Goal: Navigation & Orientation: Find specific page/section

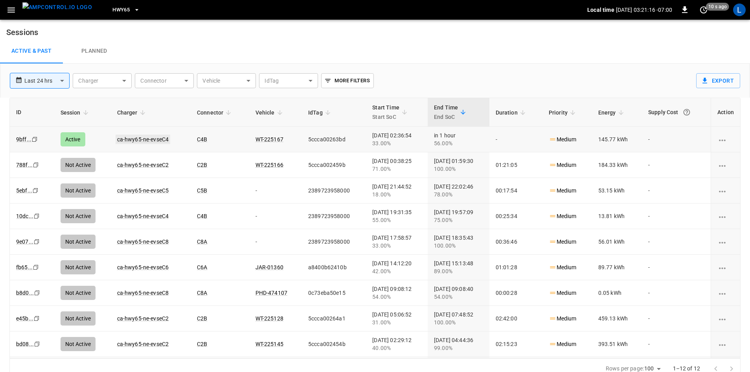
click at [156, 140] on link "ca-hwy65-ne-evseC4" at bounding box center [143, 138] width 55 height 9
click at [117, 7] on button "HWY65" at bounding box center [126, 9] width 34 height 15
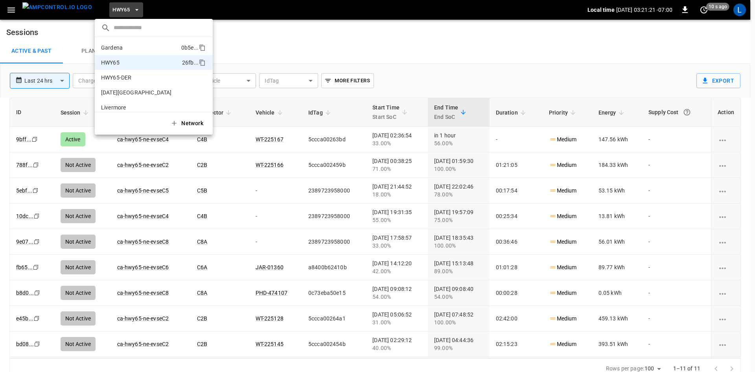
scroll to position [13, 0]
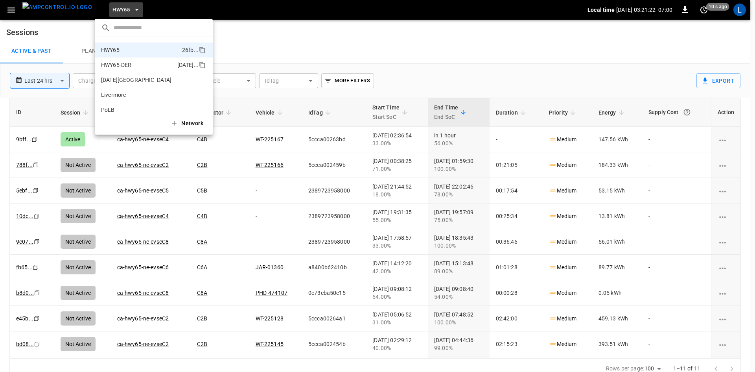
click at [133, 64] on p "HWY65-DER" at bounding box center [137, 65] width 73 height 8
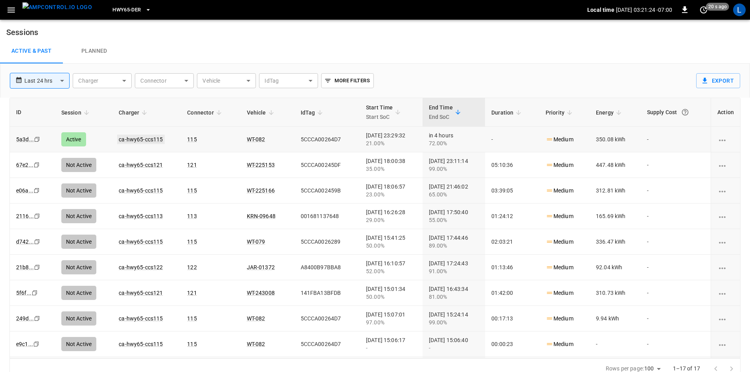
click at [147, 139] on link "ca-hwy65-ccs115" at bounding box center [140, 138] width 47 height 9
click at [125, 10] on span "HWY65-DER" at bounding box center [126, 10] width 28 height 9
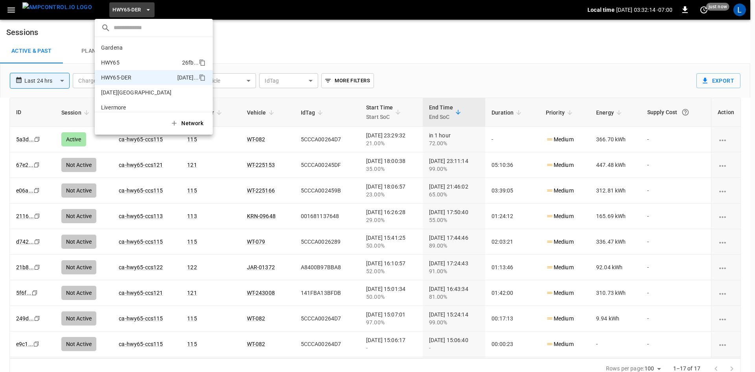
click at [132, 63] on p "HWY65" at bounding box center [140, 63] width 78 height 8
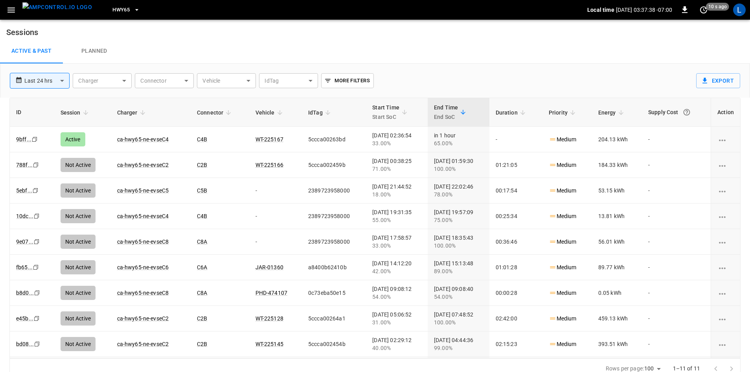
click at [112, 9] on span "HWY65" at bounding box center [120, 10] width 17 height 9
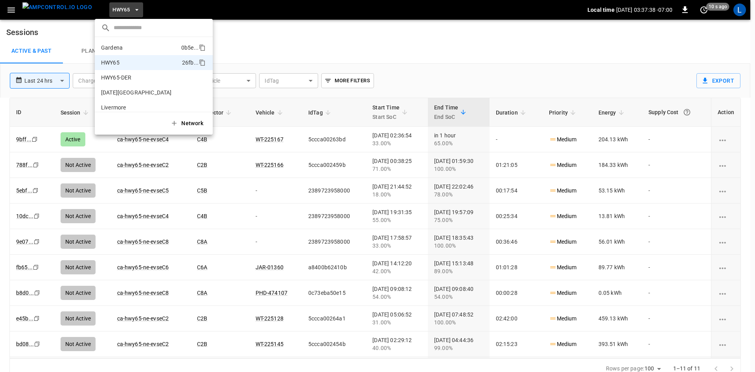
scroll to position [13, 0]
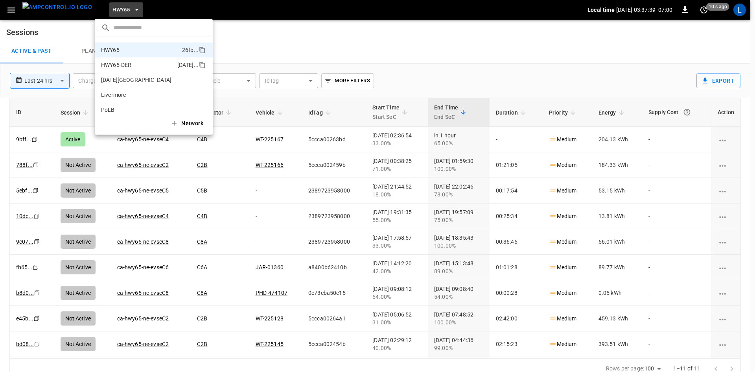
click at [129, 63] on p "HWY65-DER" at bounding box center [137, 65] width 73 height 8
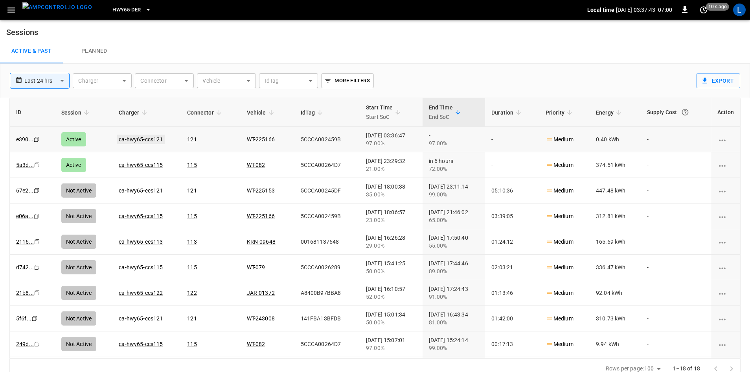
click at [132, 138] on link "ca-hwy65-ccs121" at bounding box center [140, 138] width 47 height 9
click at [125, 10] on span "HWY65-DER" at bounding box center [126, 10] width 28 height 9
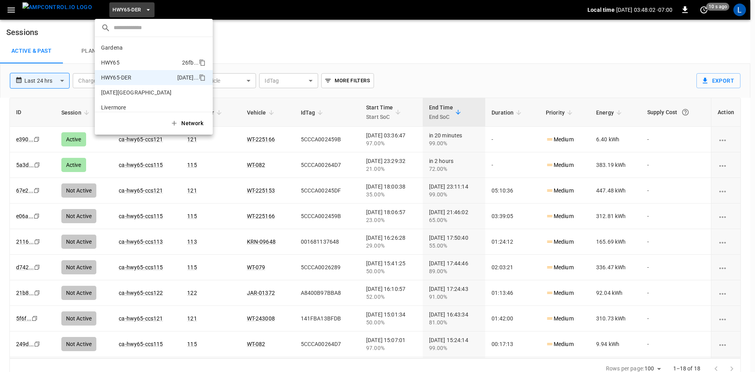
click at [152, 61] on p "HWY65" at bounding box center [140, 63] width 78 height 8
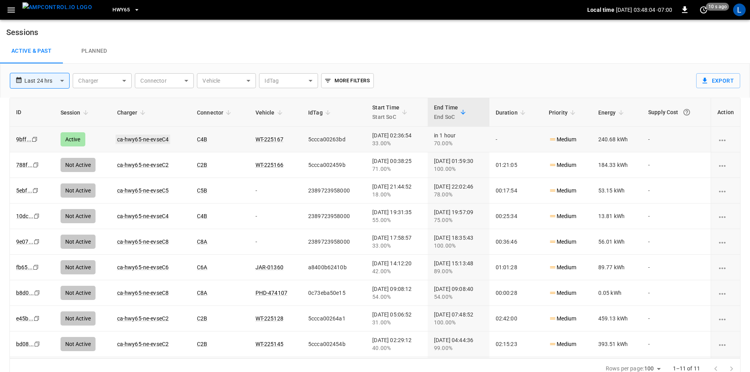
click at [149, 137] on link "ca-hwy65-ne-evseC4" at bounding box center [143, 138] width 55 height 9
click at [113, 8] on span "HWY65" at bounding box center [120, 10] width 17 height 9
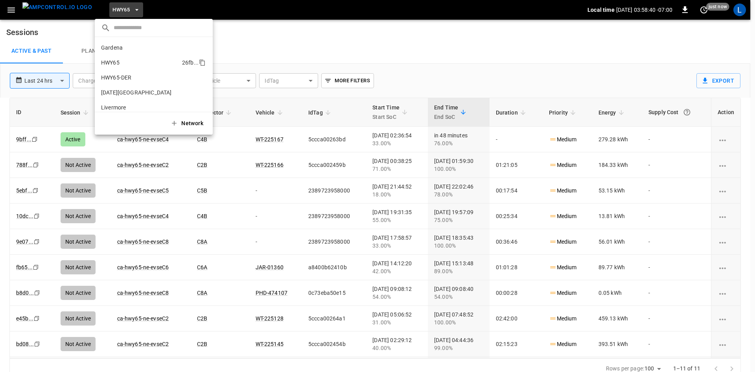
scroll to position [13, 0]
click at [125, 63] on p "HWY65-DER" at bounding box center [137, 65] width 73 height 8
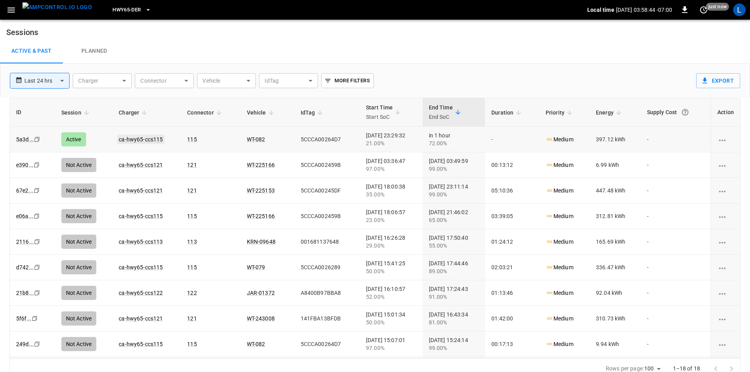
click at [152, 138] on link "ca-hwy65-ccs115" at bounding box center [140, 138] width 47 height 9
click at [112, 8] on span "HWY65-DER" at bounding box center [126, 10] width 28 height 9
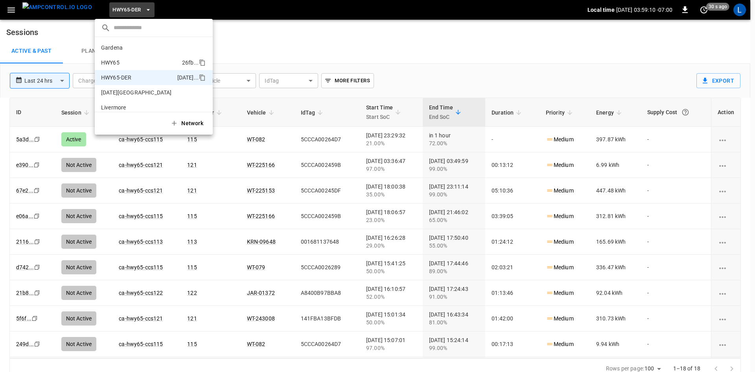
click at [144, 59] on p "HWY65" at bounding box center [140, 63] width 78 height 8
